Goal: Find specific page/section: Find specific page/section

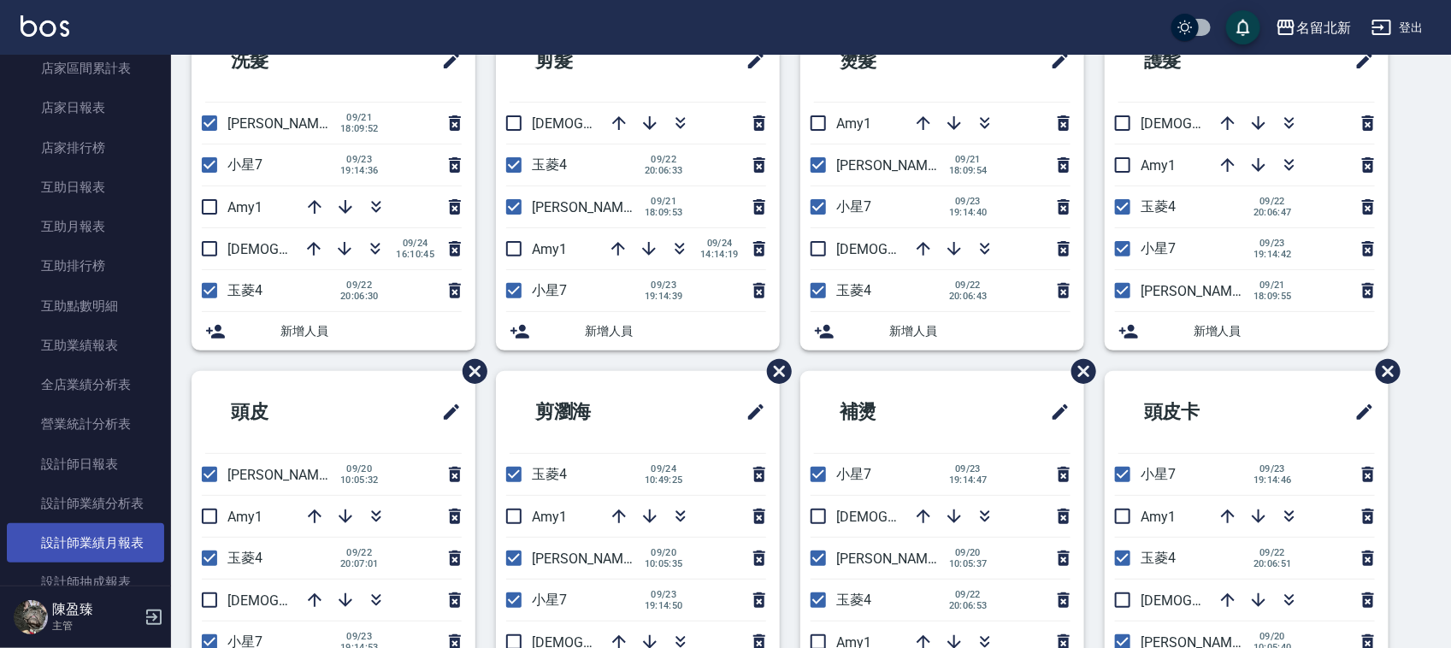
scroll to position [812, 0]
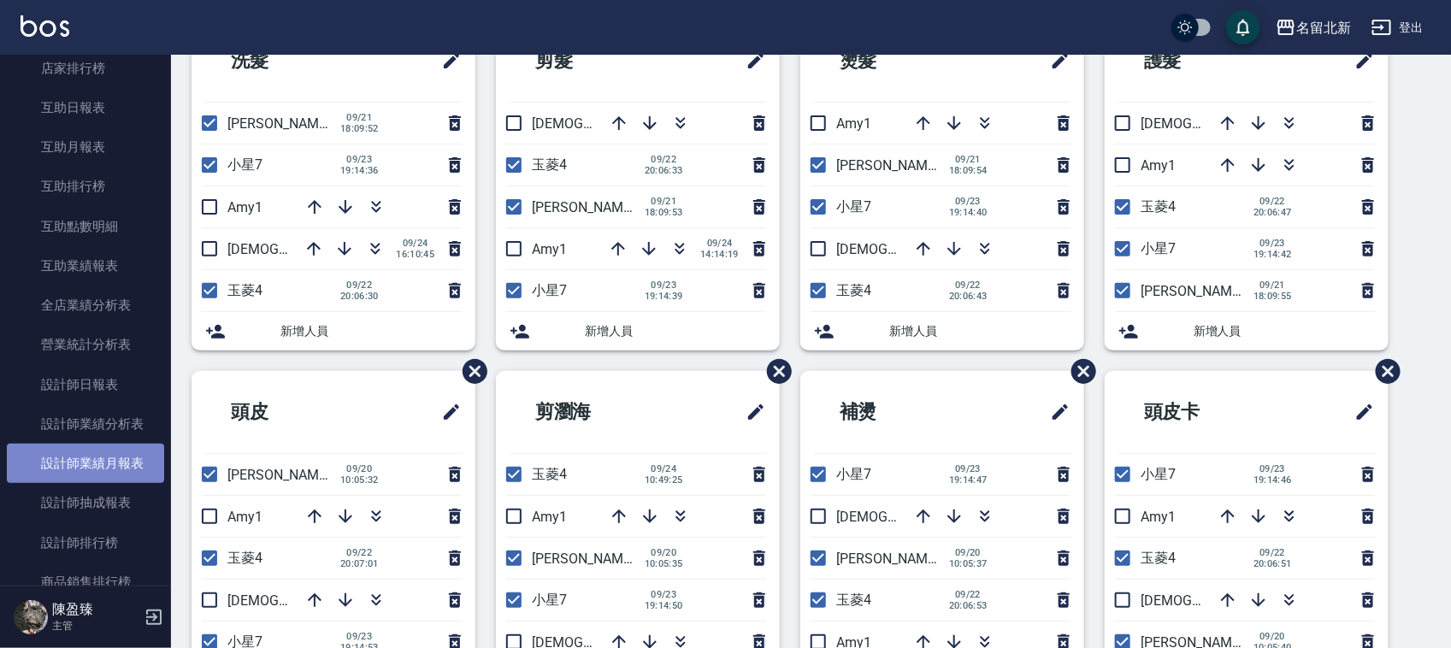
click at [118, 457] on link "設計師業績月報表" at bounding box center [85, 463] width 157 height 39
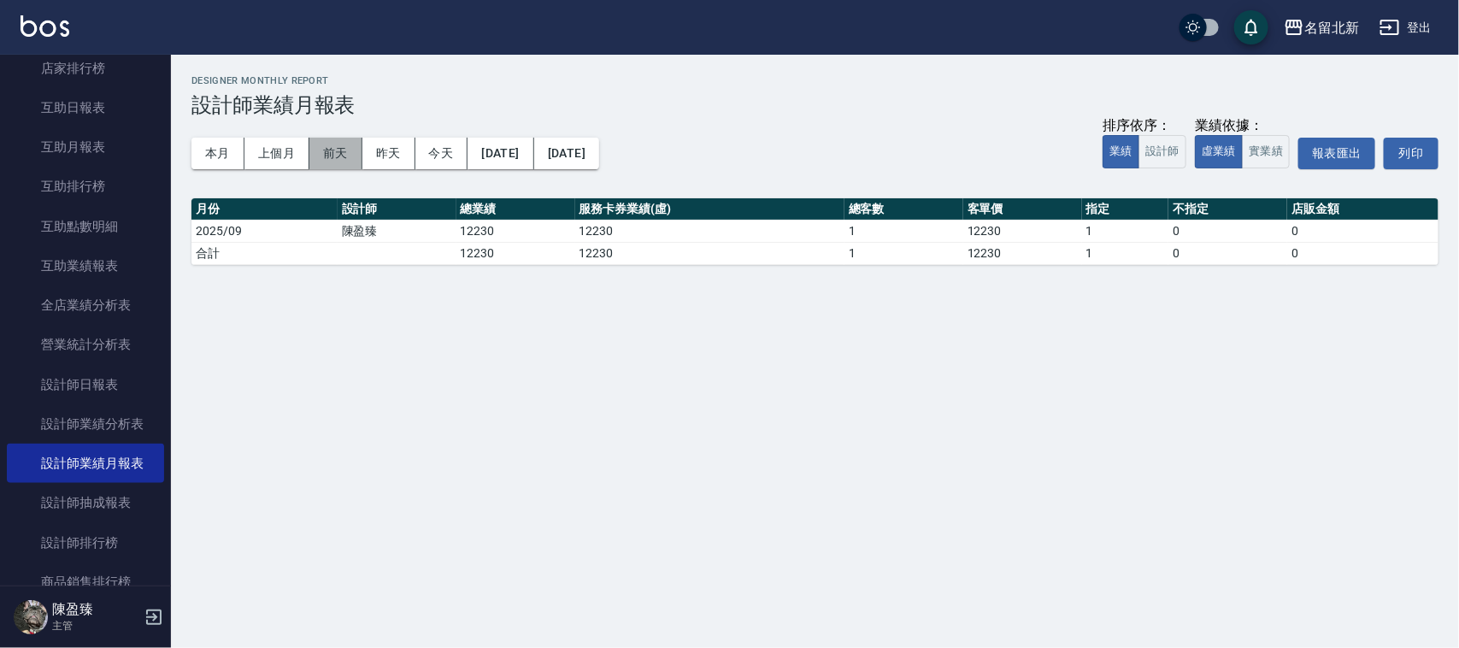
click at [336, 143] on button "前天" at bounding box center [335, 154] width 53 height 32
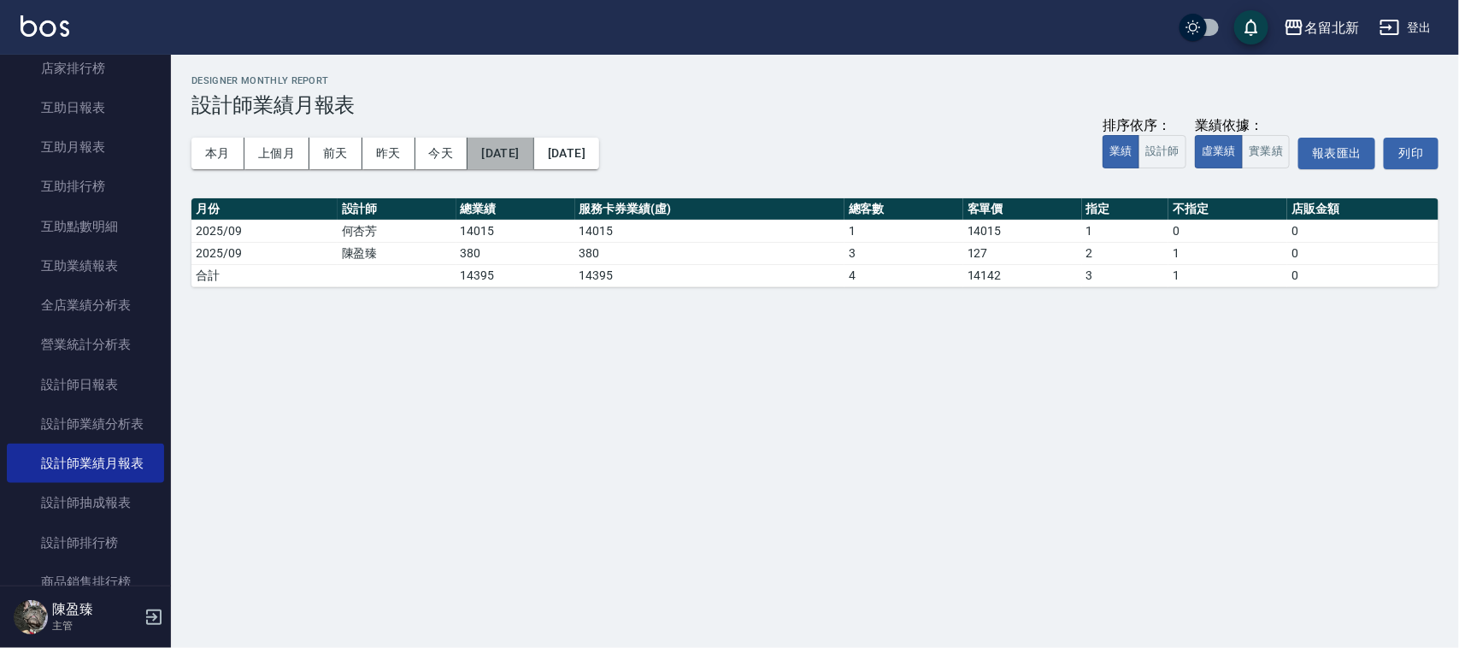
click at [533, 148] on button "[DATE]" at bounding box center [501, 154] width 66 height 32
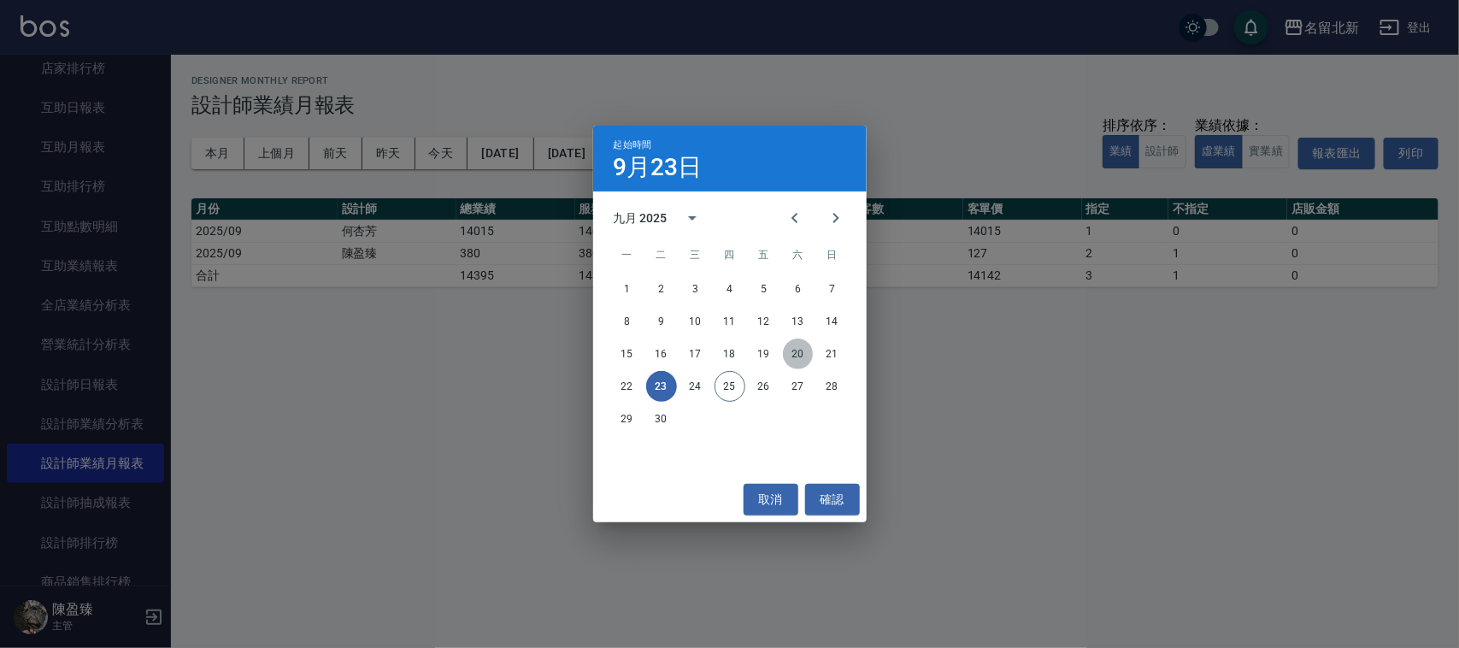
click at [793, 352] on button "20" at bounding box center [798, 354] width 31 height 31
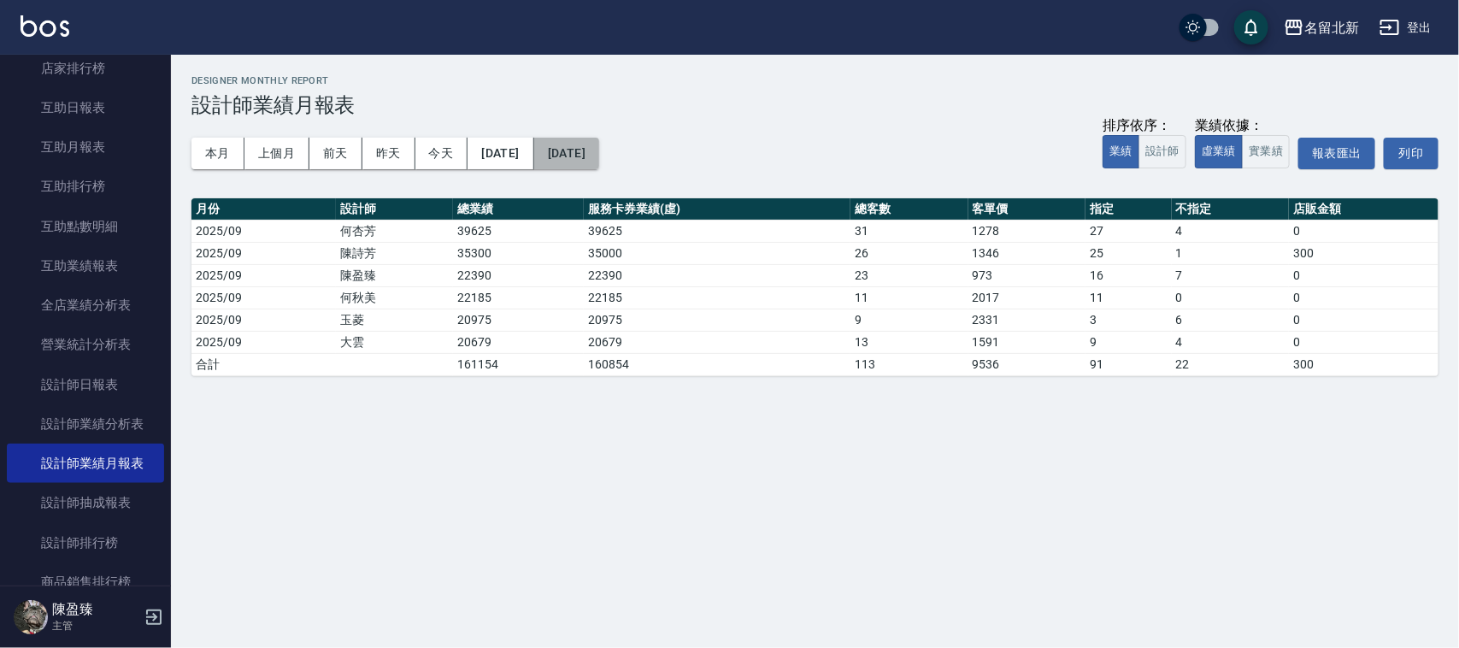
click at [599, 156] on button "[DATE]" at bounding box center [566, 154] width 65 height 32
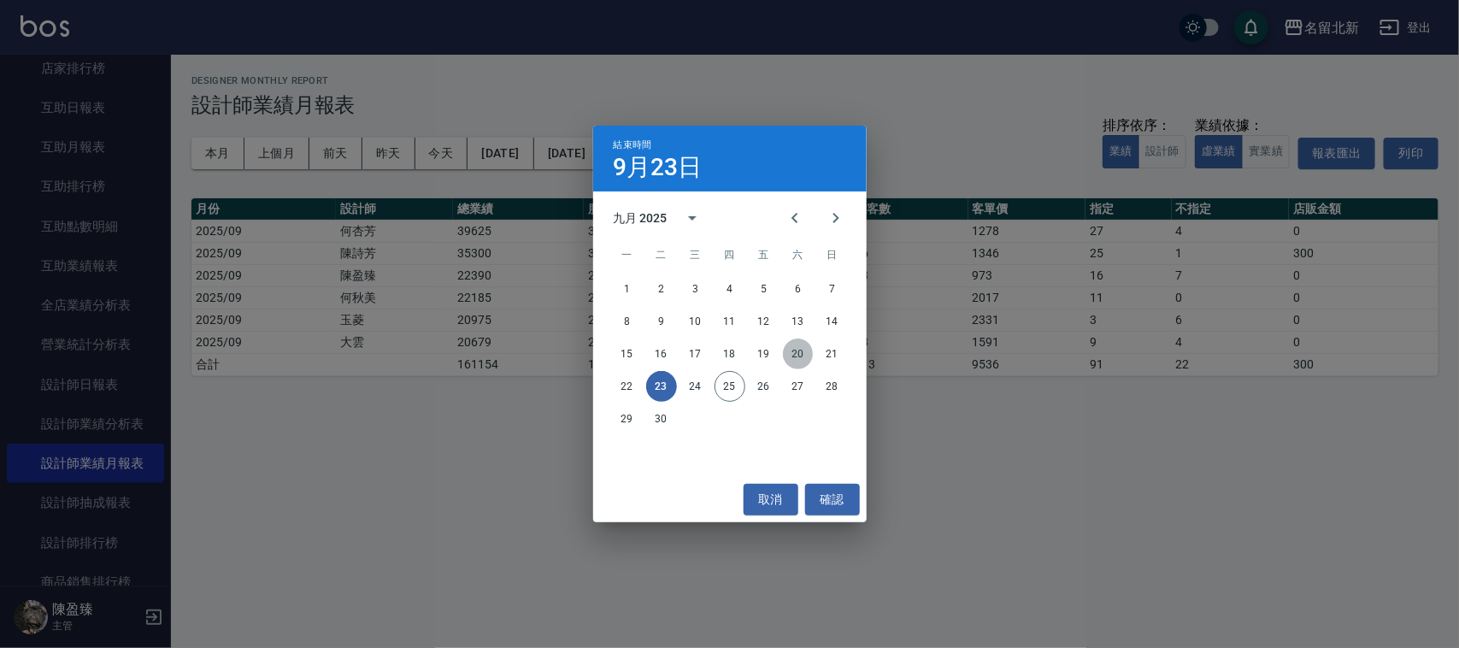
click at [805, 357] on button "20" at bounding box center [798, 354] width 31 height 31
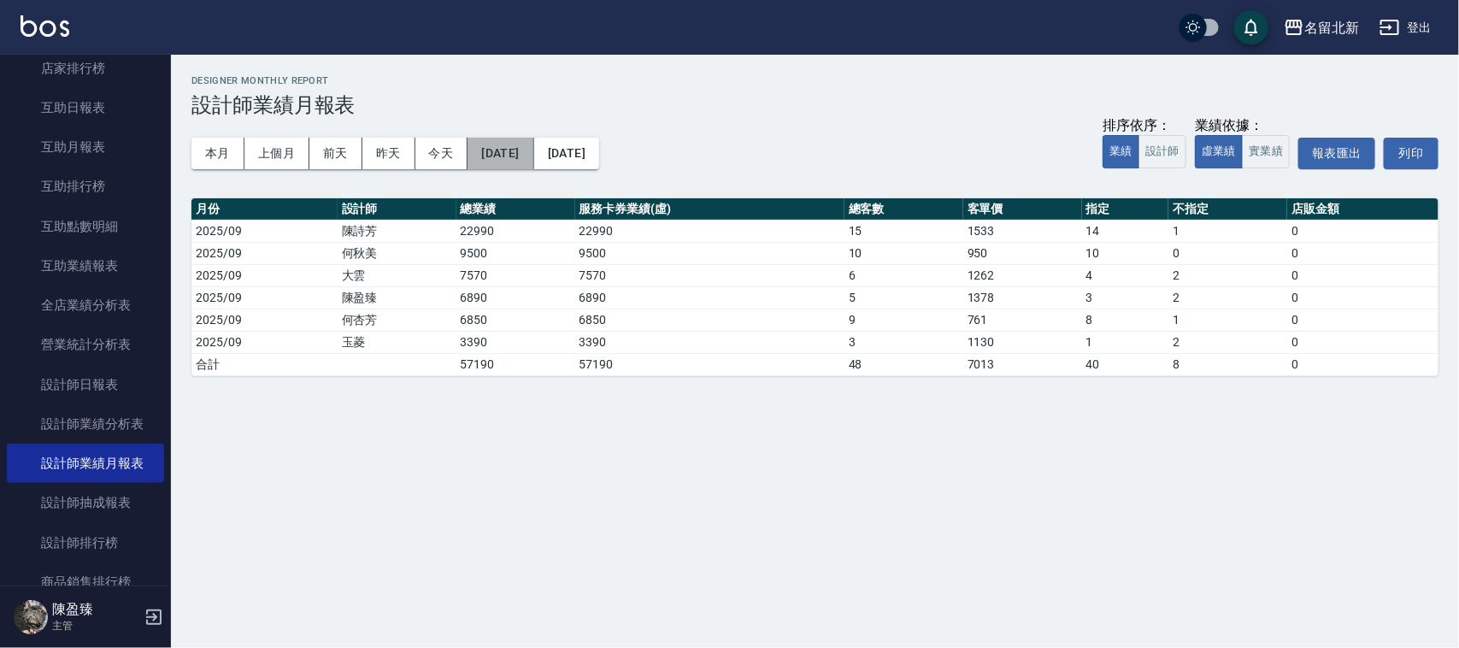
click at [533, 156] on button "[DATE]" at bounding box center [501, 154] width 66 height 32
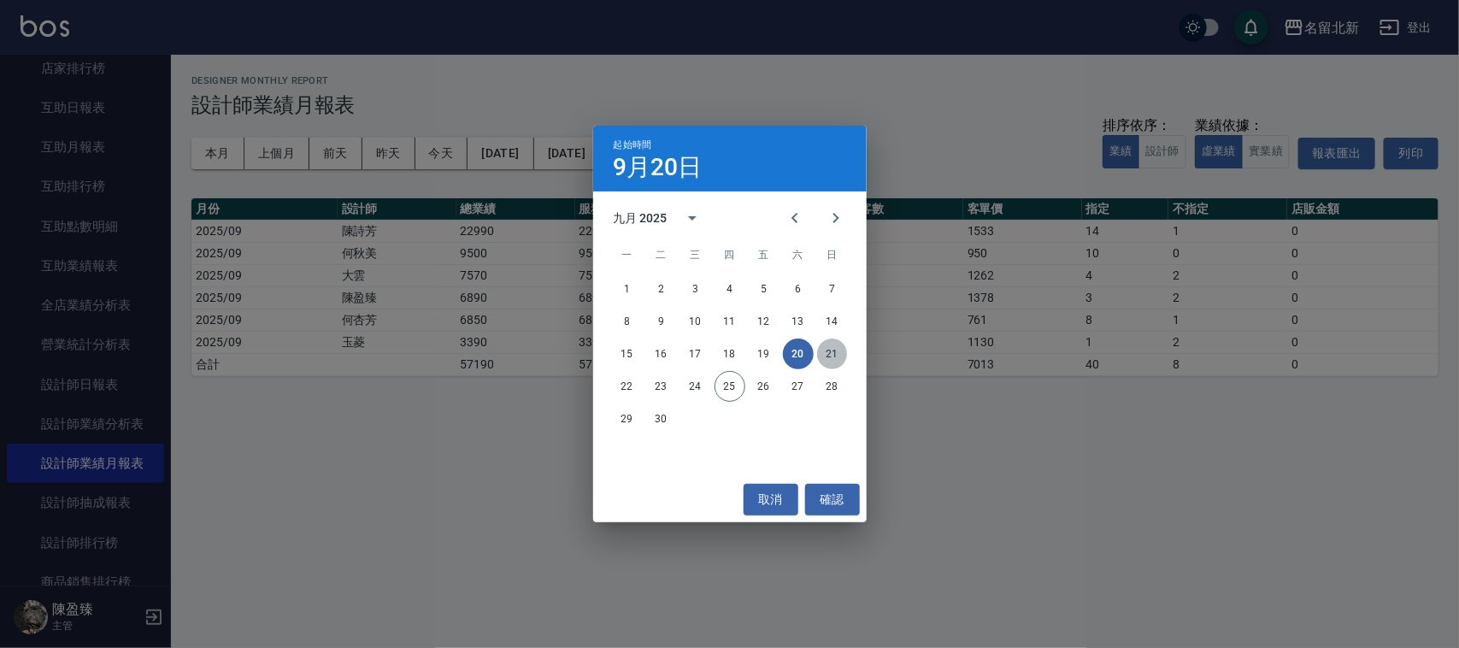
click at [834, 353] on button "21" at bounding box center [832, 354] width 31 height 31
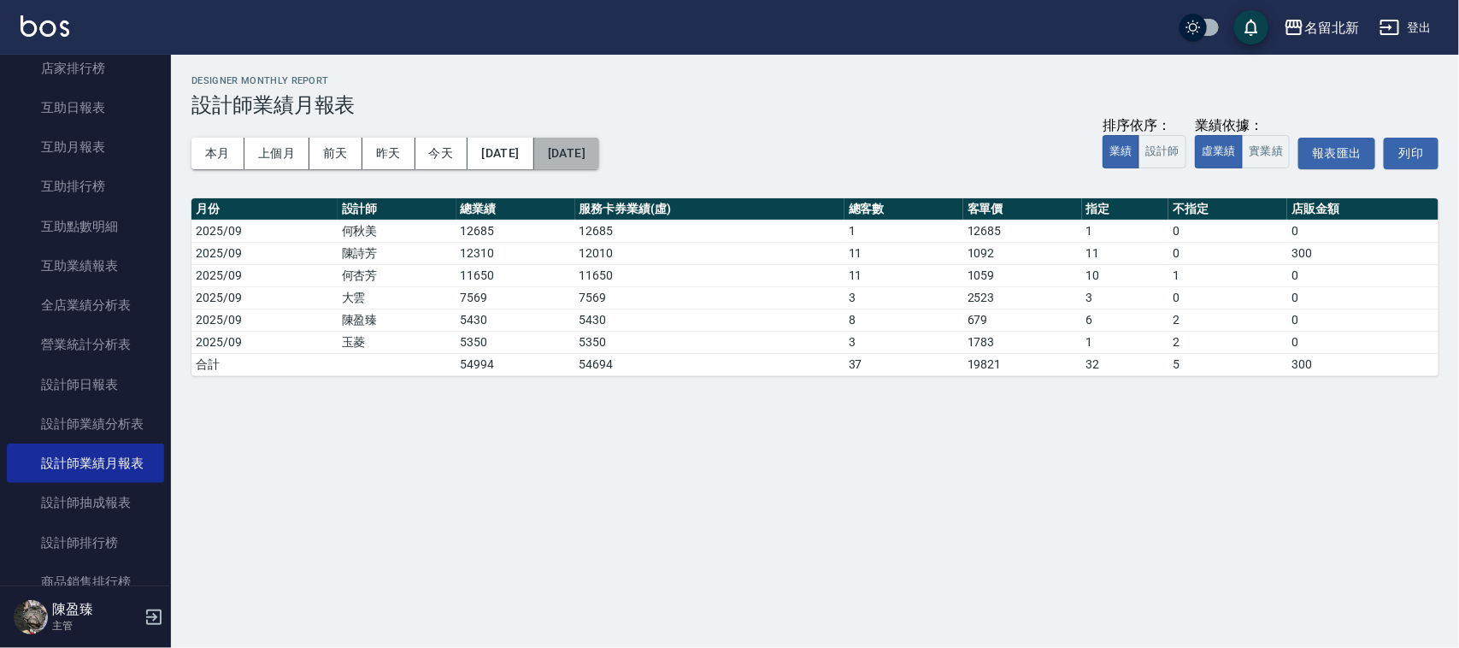
click at [599, 150] on button "[DATE]" at bounding box center [566, 154] width 65 height 32
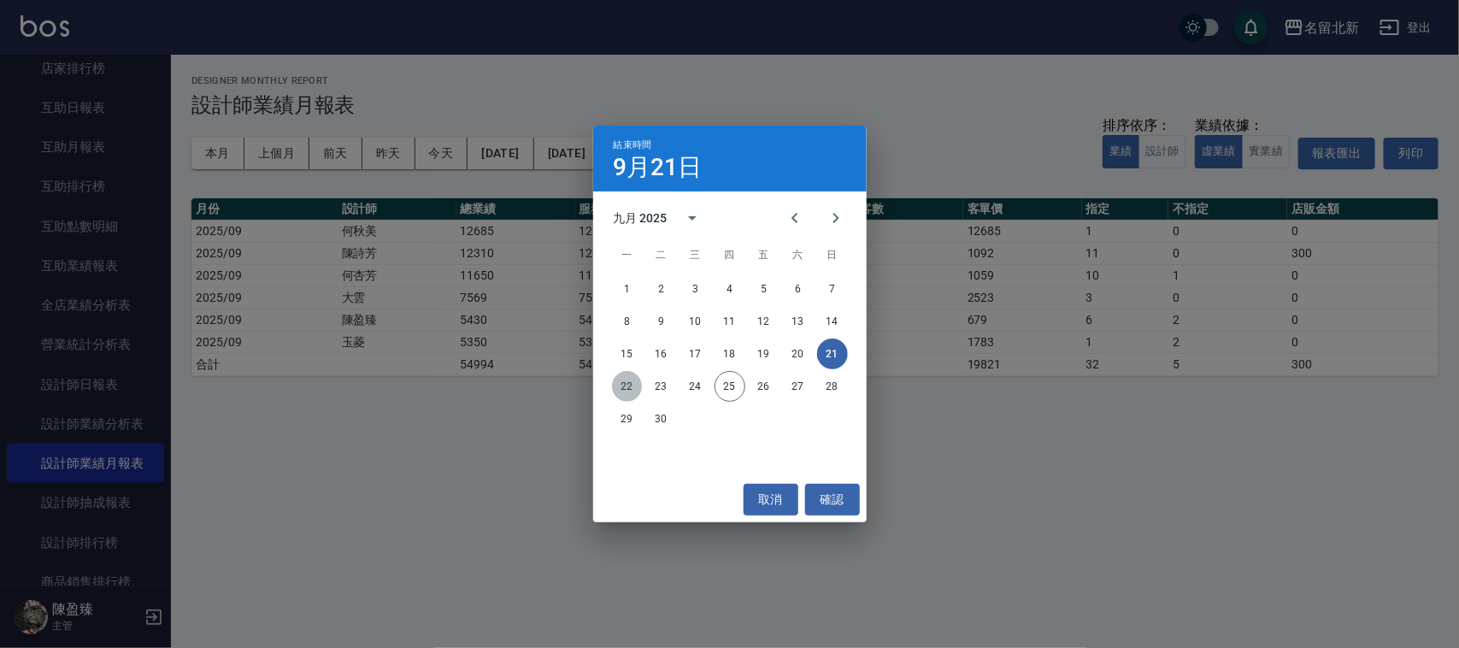
click at [629, 383] on button "22" at bounding box center [627, 386] width 31 height 31
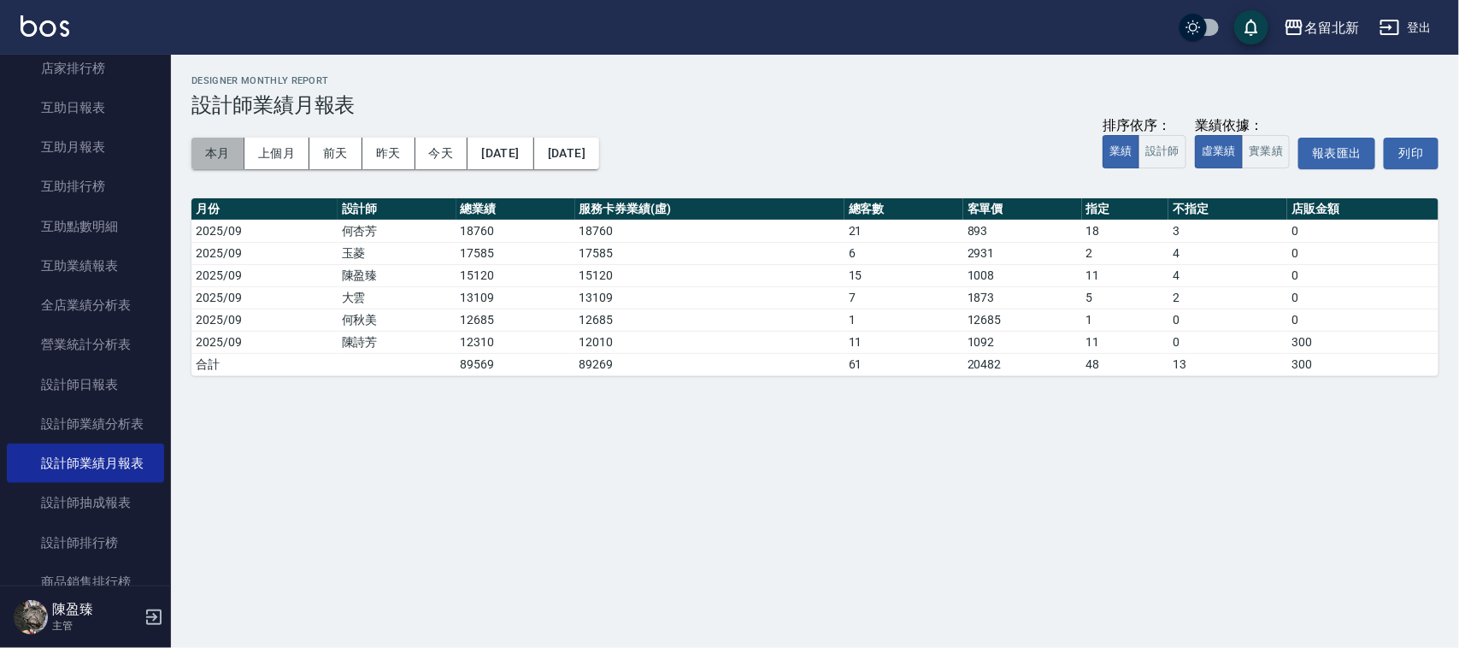
click at [227, 156] on button "本月" at bounding box center [217, 154] width 53 height 32
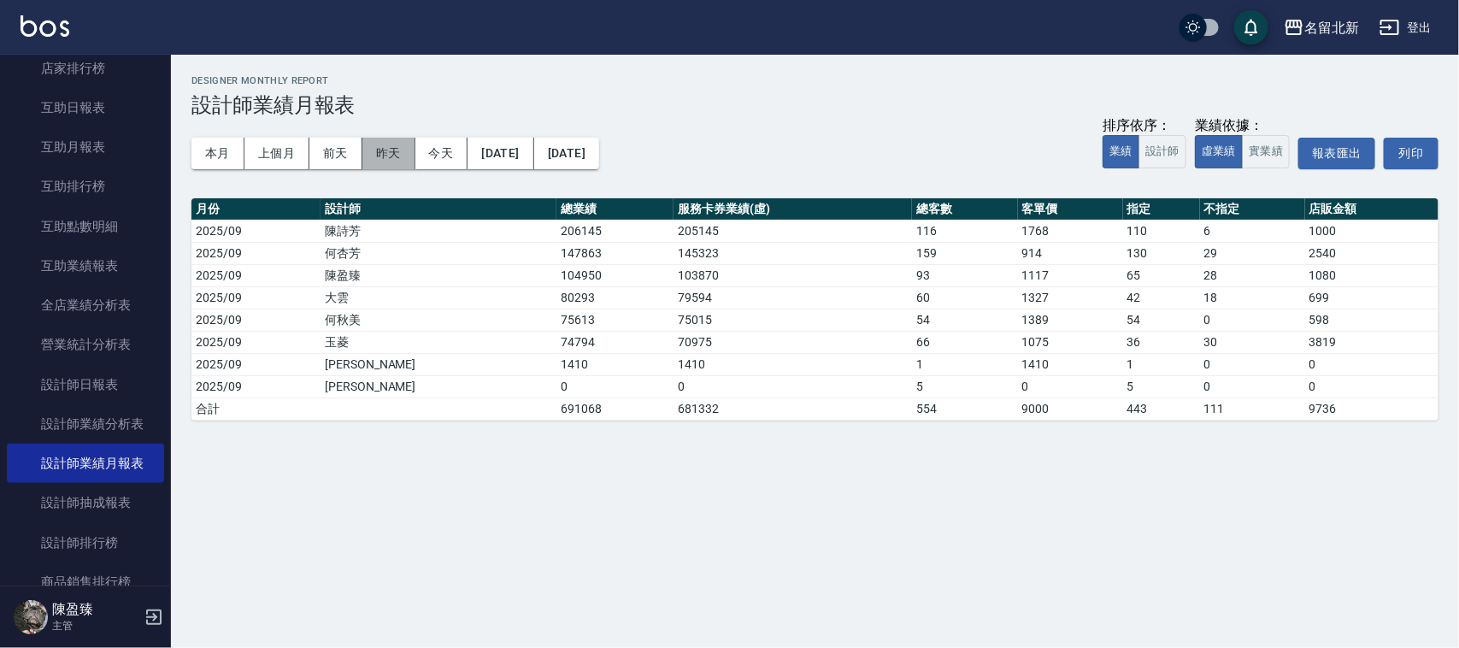
click at [391, 158] on button "昨天" at bounding box center [388, 154] width 53 height 32
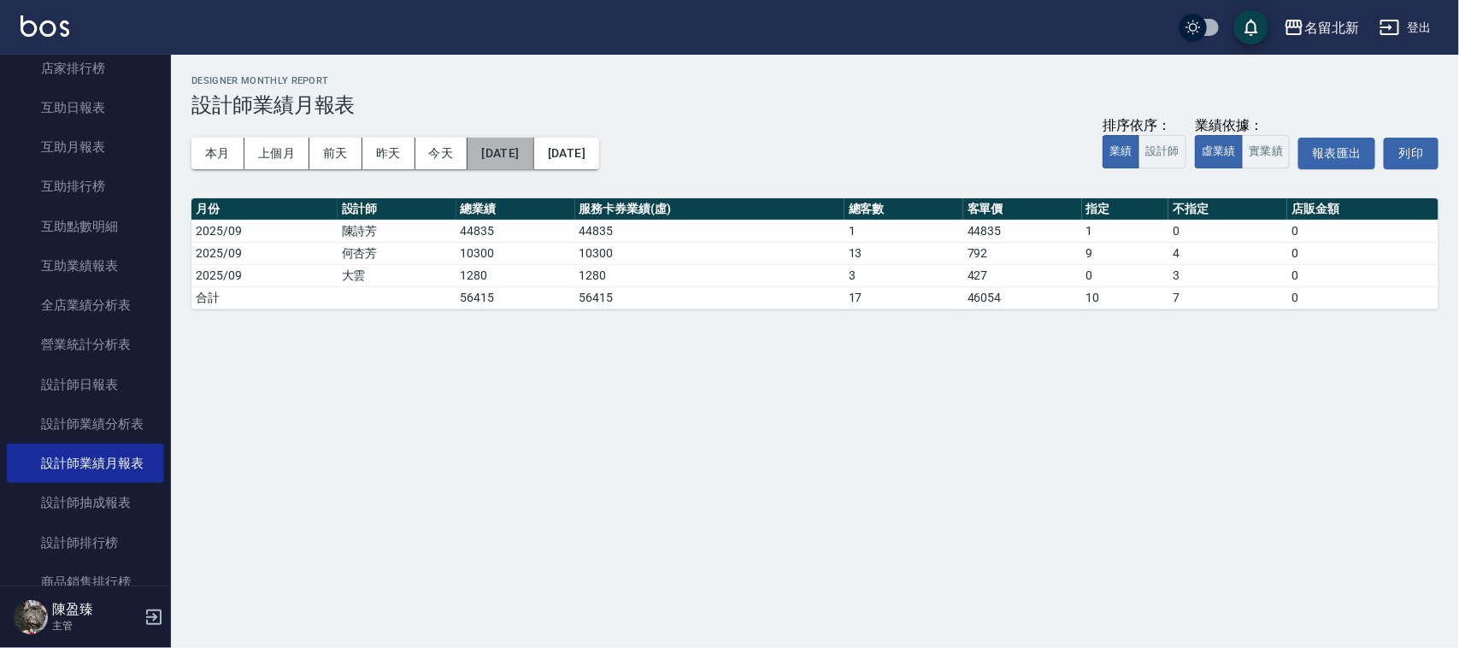
click at [533, 154] on button "[DATE]" at bounding box center [501, 154] width 66 height 32
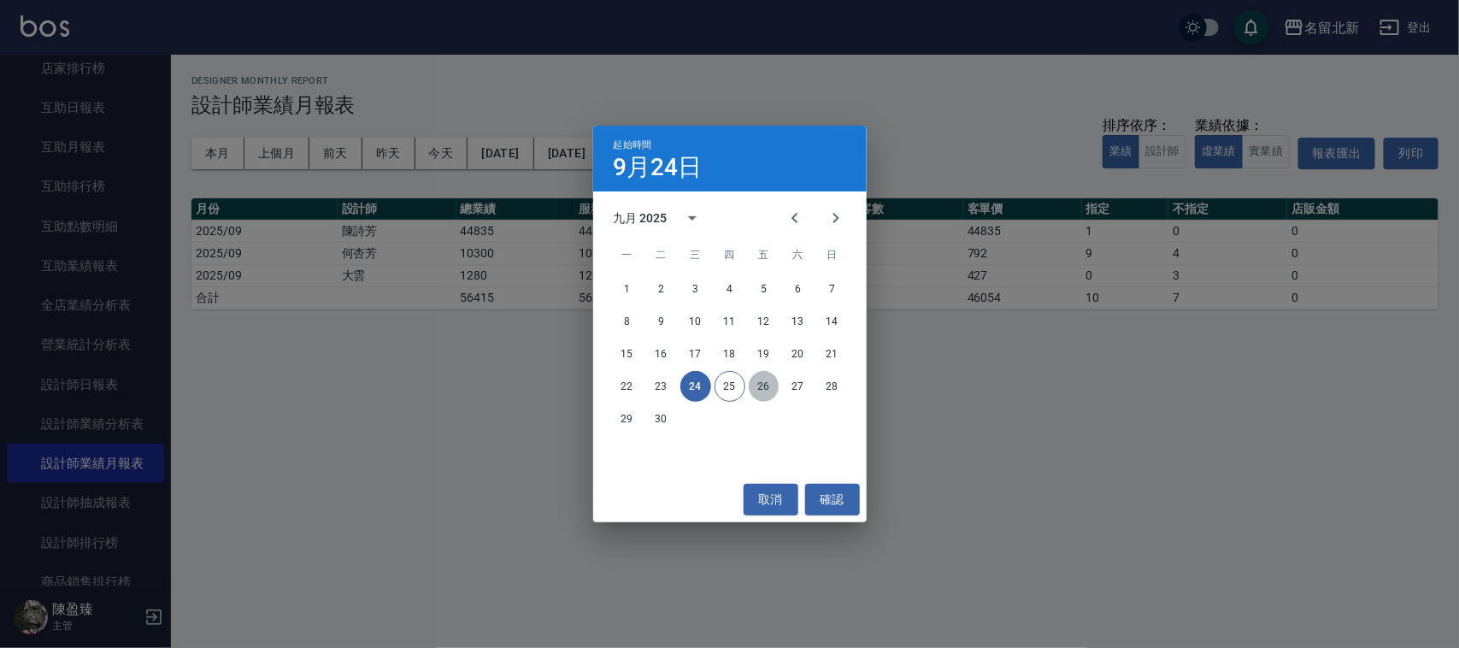
click at [757, 386] on button "26" at bounding box center [764, 386] width 31 height 31
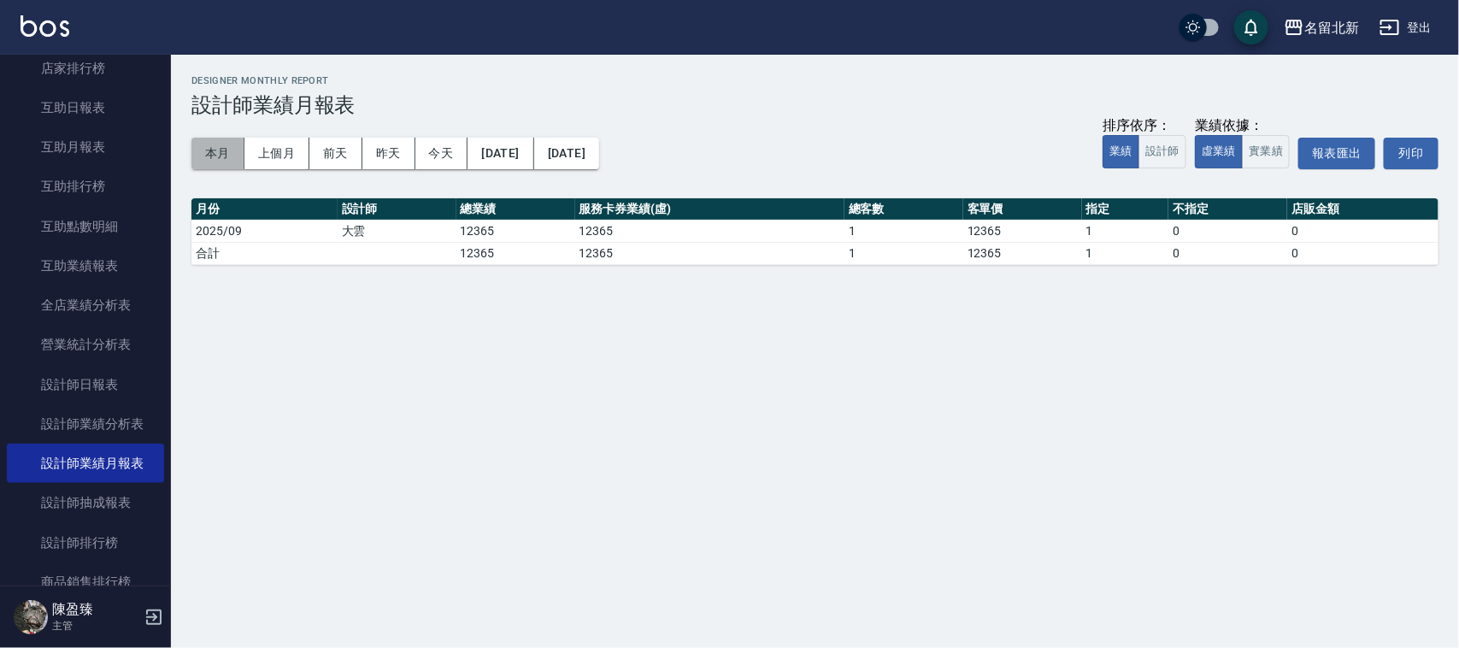
click at [215, 150] on button "本月" at bounding box center [217, 154] width 53 height 32
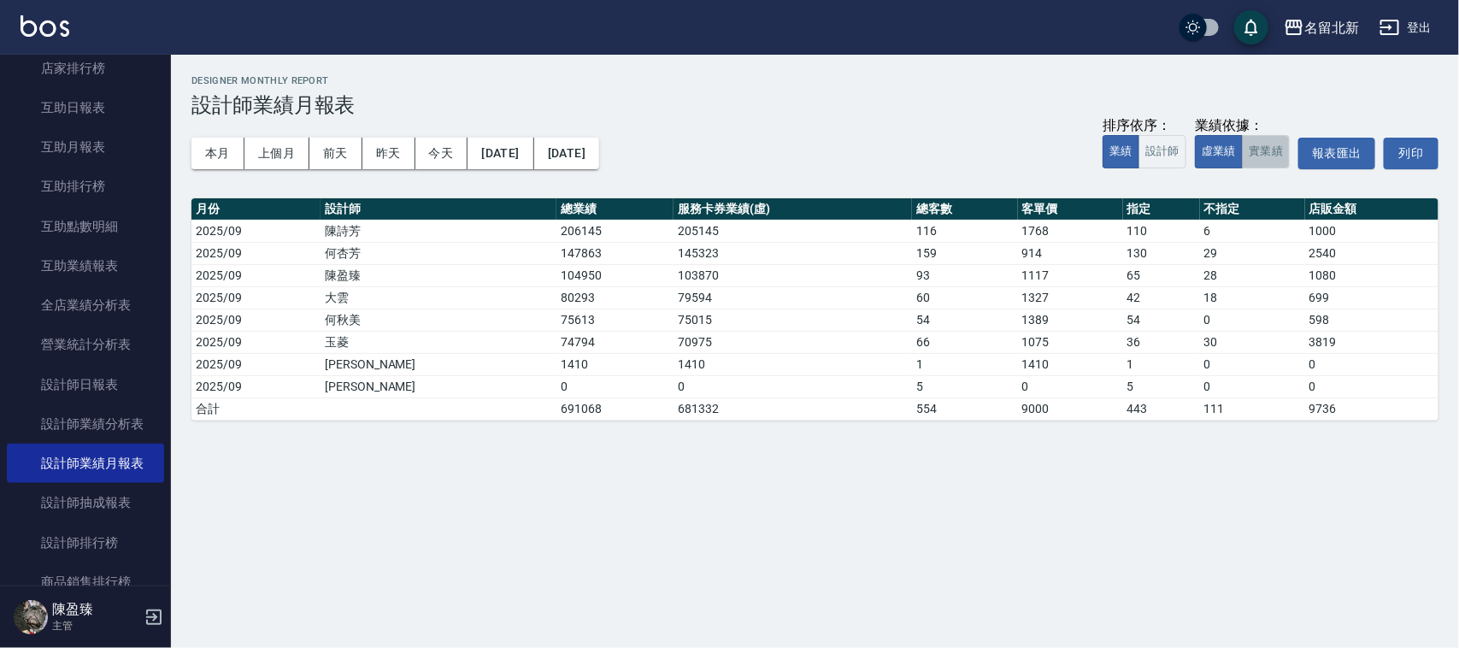
click at [1257, 152] on button "實業績" at bounding box center [1266, 151] width 48 height 33
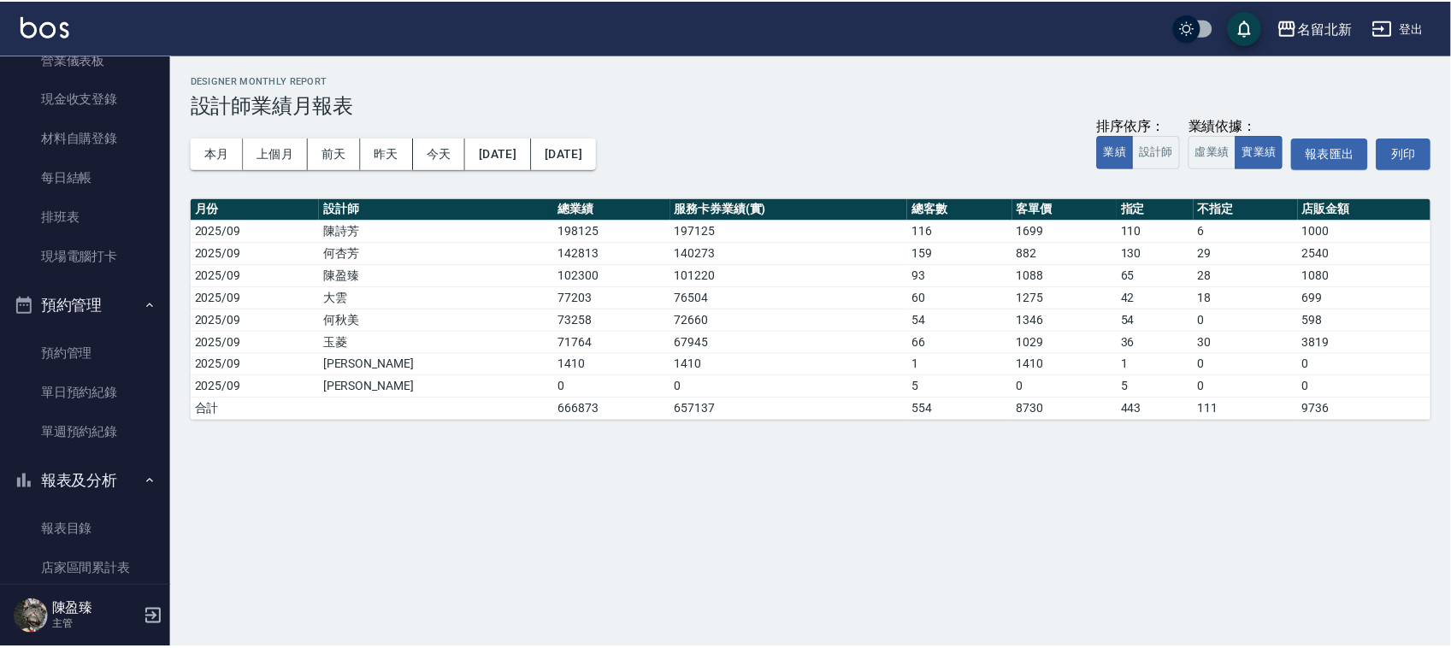
scroll to position [171, 0]
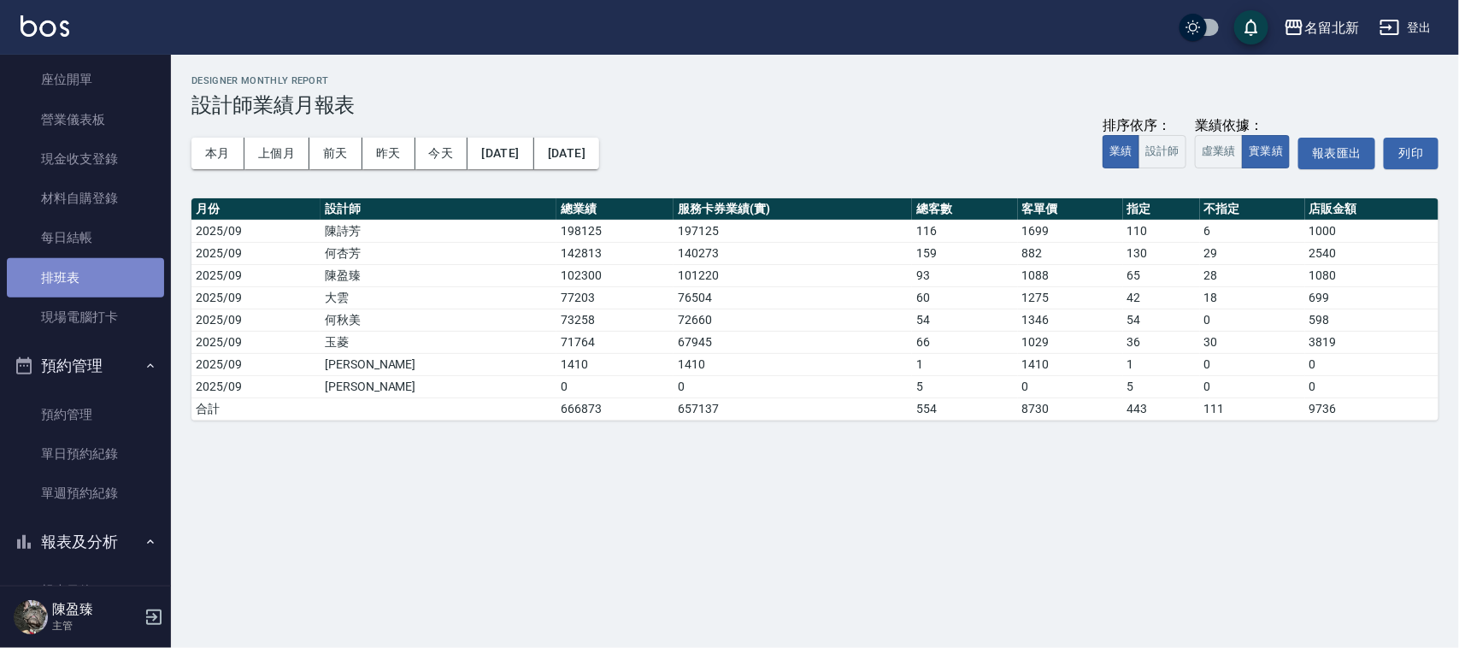
click at [113, 269] on link "排班表" at bounding box center [85, 277] width 157 height 39
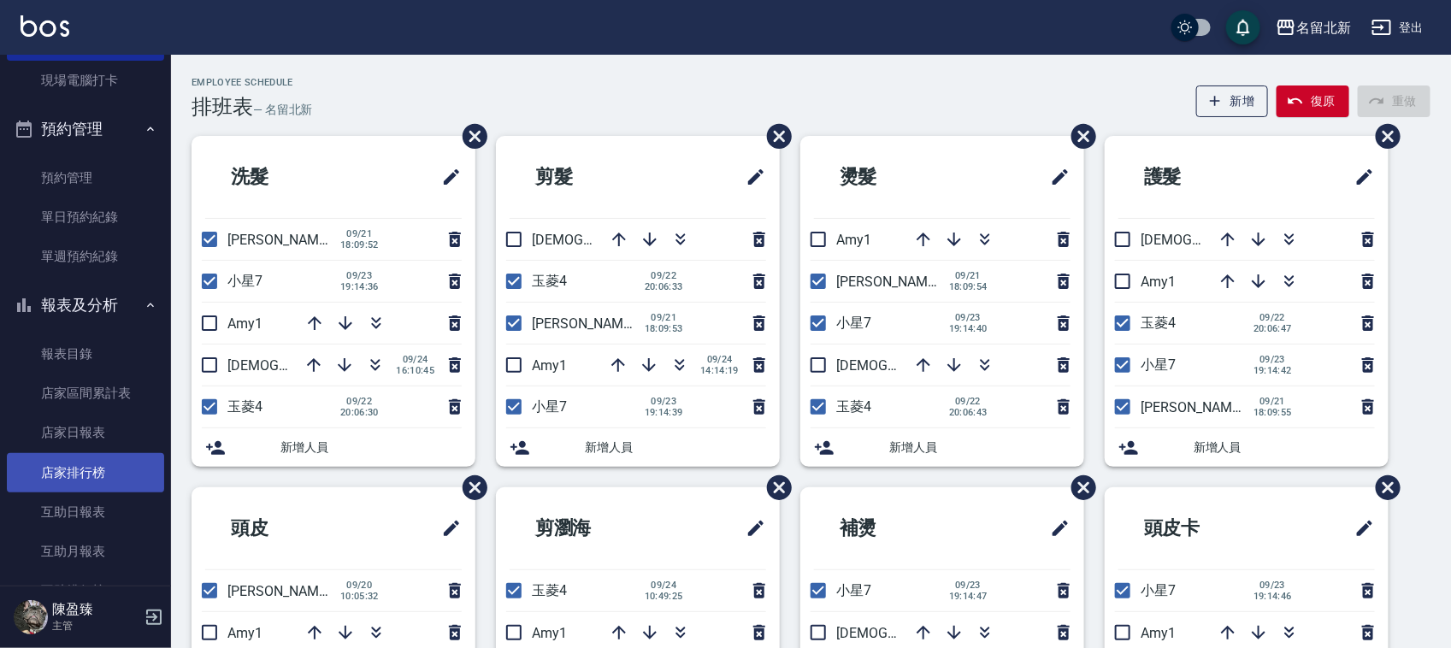
scroll to position [492, 0]
